Goal: Transaction & Acquisition: Purchase product/service

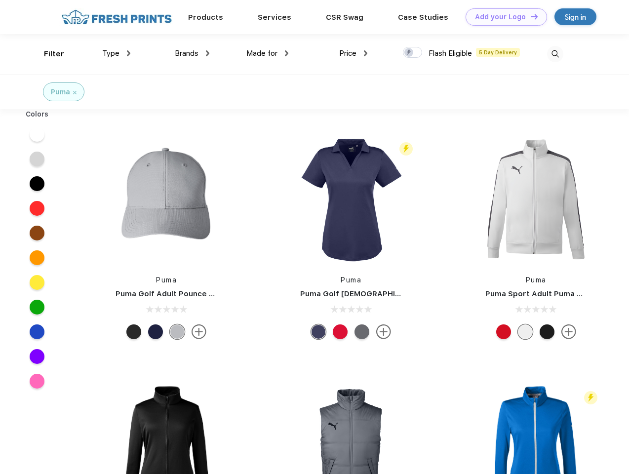
click at [503, 17] on link "Add your Logo Design Tool" at bounding box center [506, 16] width 81 height 17
click at [0, 0] on div "Design Tool" at bounding box center [0, 0] width 0 height 0
click at [530, 16] on link "Add your Logo Design Tool" at bounding box center [506, 16] width 81 height 17
click at [47, 54] on div "Filter" at bounding box center [54, 53] width 20 height 11
click at [117, 53] on span "Type" at bounding box center [110, 53] width 17 height 9
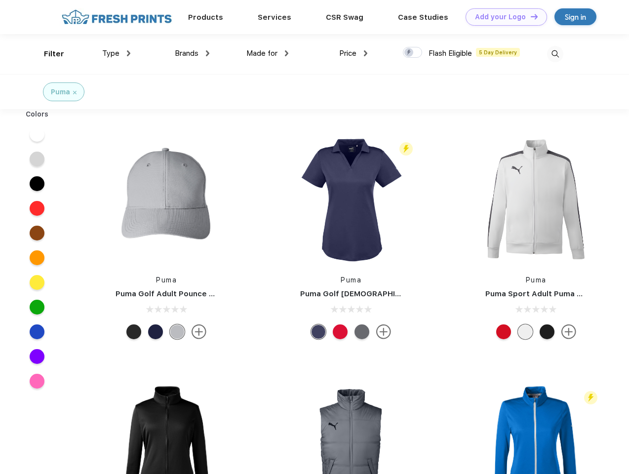
click at [192, 53] on span "Brands" at bounding box center [187, 53] width 24 height 9
click at [268, 53] on span "Made for" at bounding box center [261, 53] width 31 height 9
click at [354, 53] on span "Price" at bounding box center [347, 53] width 17 height 9
click at [413, 53] on div at bounding box center [412, 52] width 19 height 11
click at [409, 53] on input "checkbox" at bounding box center [406, 49] width 6 height 6
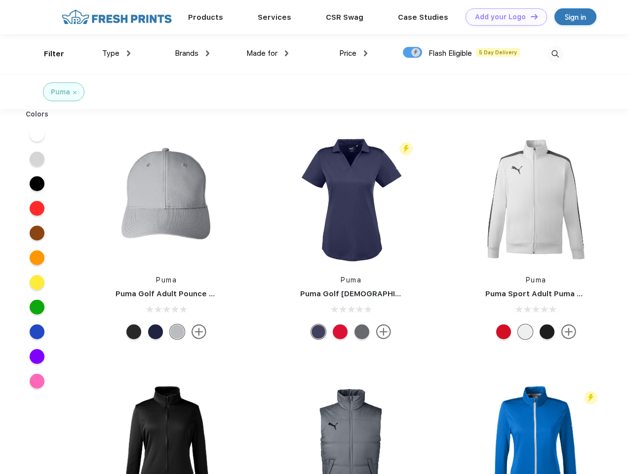
click at [555, 54] on img at bounding box center [555, 54] width 16 height 16
